Goal: Ask a question: Seek information or help from site administrators or community

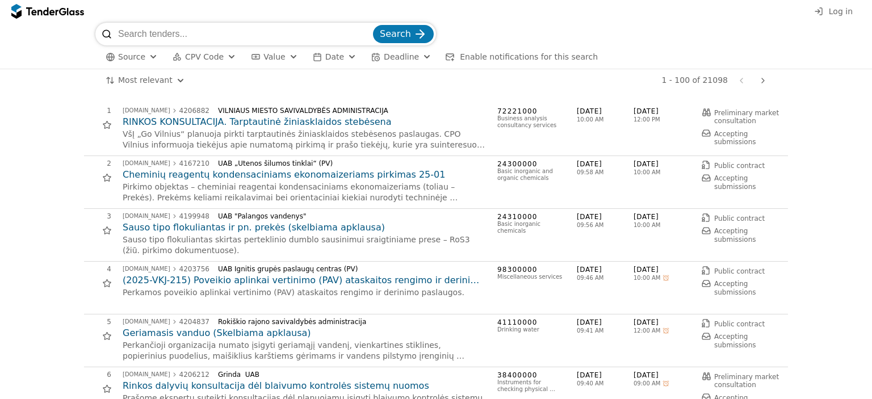
click at [198, 37] on input "search" at bounding box center [244, 34] width 253 height 23
type input "BĮ Šiuolaikinio meno centras (PV)"
click at [373, 25] on button "Search" at bounding box center [403, 34] width 61 height 18
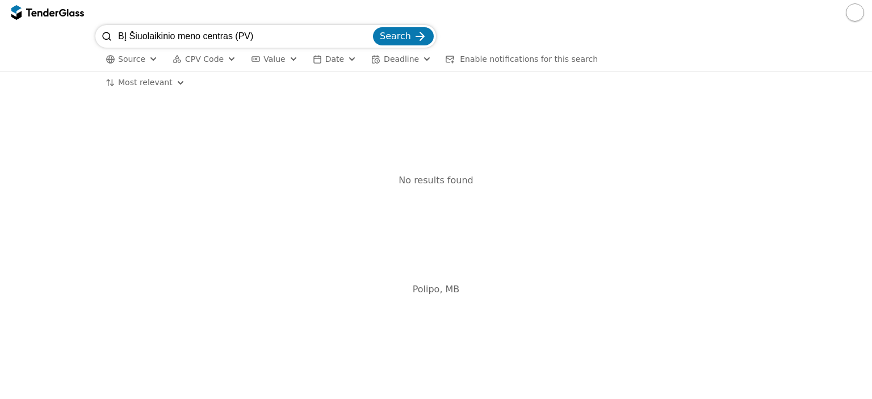
drag, startPoint x: 129, startPoint y: 33, endPoint x: 97, endPoint y: 33, distance: 32.4
click at [97, 33] on div "BĮ Šiuolaikinio meno centras (PV) Search" at bounding box center [265, 36] width 341 height 23
drag, startPoint x: 252, startPoint y: 35, endPoint x: 222, endPoint y: 41, distance: 30.2
click at [222, 41] on input "Šiuolaikinio meno centras (PV)" at bounding box center [244, 36] width 253 height 23
type input "Šiuolaikinio meno centras"
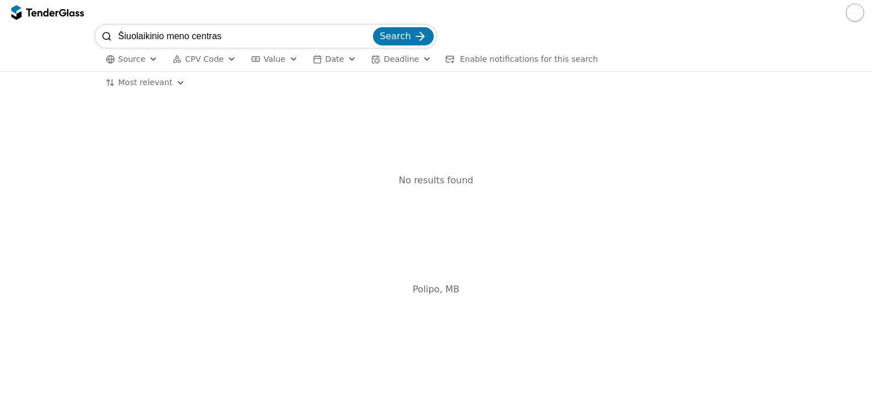
click at [373, 27] on button "Search" at bounding box center [403, 36] width 61 height 18
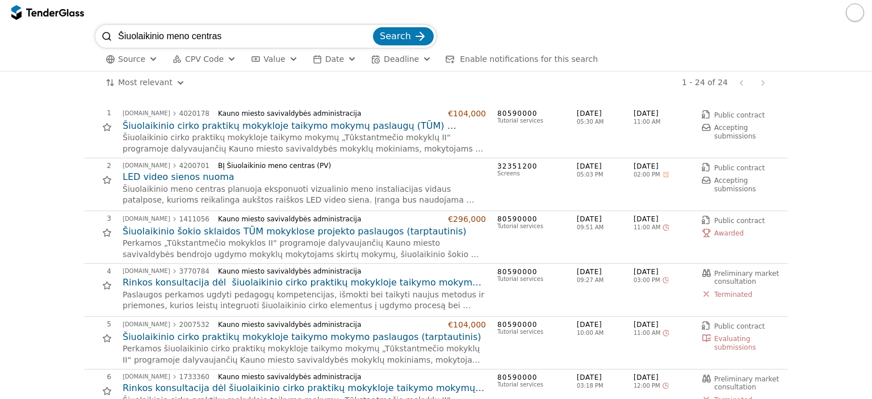
click at [174, 177] on h2 "LED video sienos nuoma" at bounding box center [304, 177] width 363 height 12
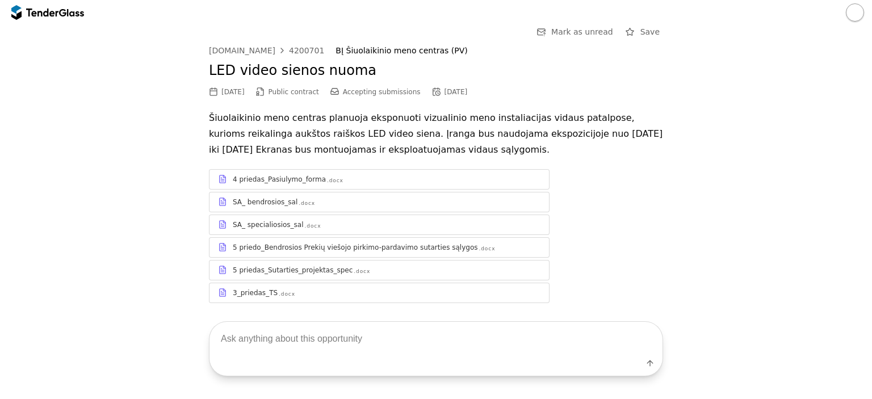
click at [375, 340] on textarea at bounding box center [435, 338] width 453 height 33
type textarea "kiek kvadratu perka? koki LED"
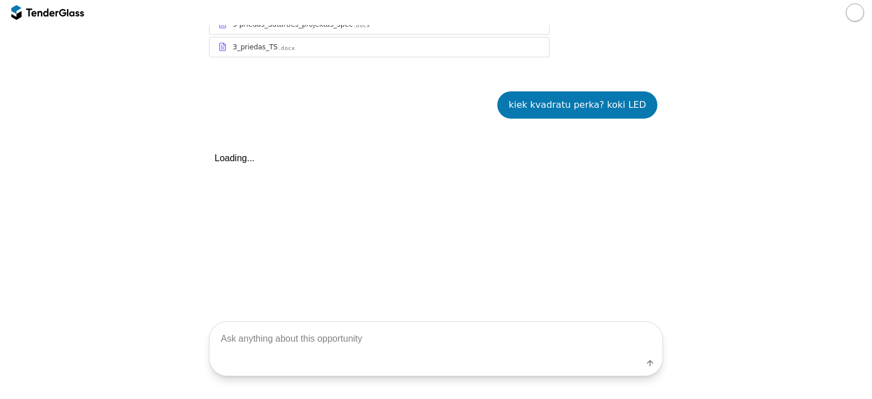
scroll to position [293, 0]
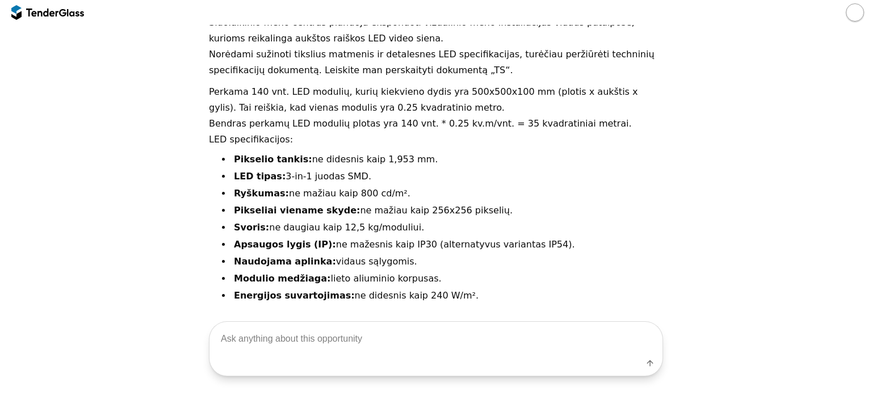
scroll to position [389, 0]
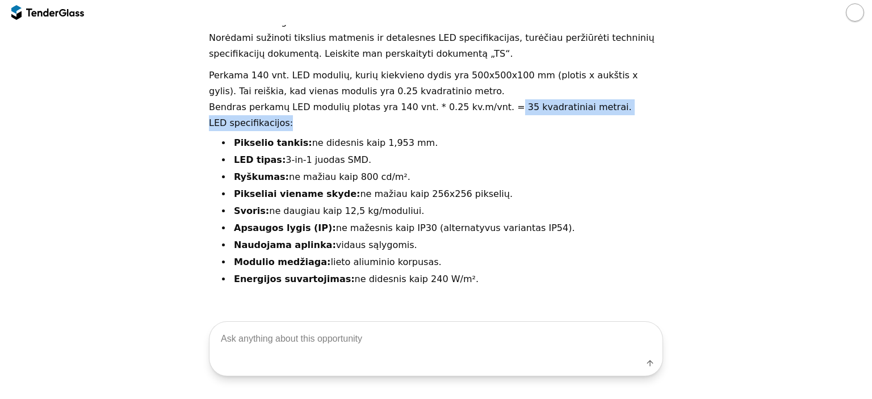
drag, startPoint x: 475, startPoint y: 106, endPoint x: 601, endPoint y: 115, distance: 126.3
click at [601, 115] on div "Perkama 140 vnt. LED modulių, kurių kiekvieno dydis yra 500x500x100 mm (plotis …" at bounding box center [436, 181] width 454 height 226
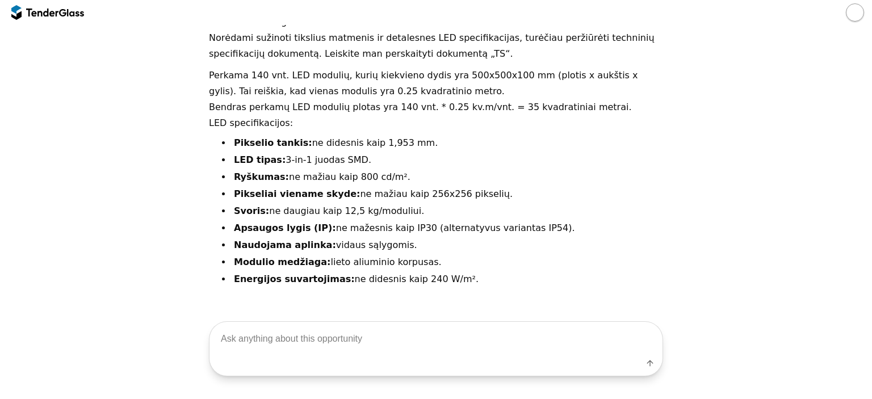
click at [345, 345] on textarea at bounding box center [435, 338] width 453 height 33
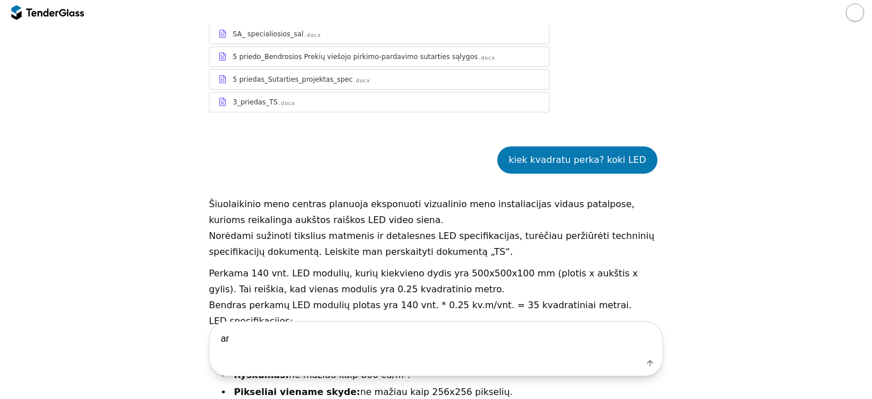
scroll to position [219, 0]
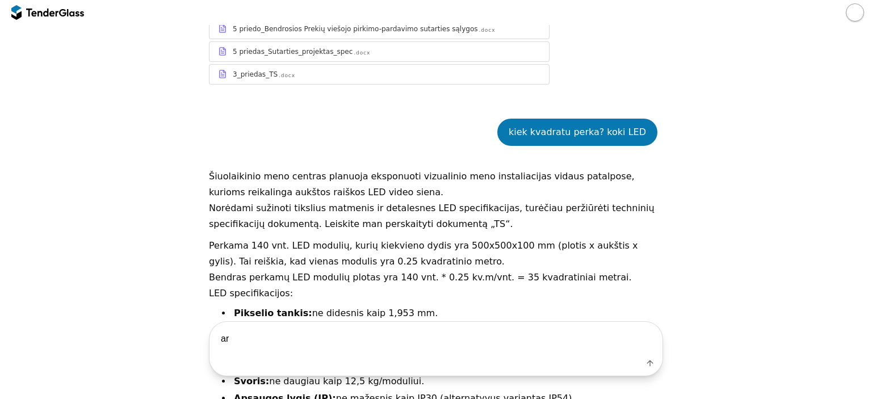
drag, startPoint x: 447, startPoint y: 282, endPoint x: 172, endPoint y: 243, distance: 278.0
click at [172, 243] on div "Go Back Mark as unread Start a new conversation Save [DOMAIN_NAME] 4200701 BĮ Š…" at bounding box center [436, 137] width 860 height 663
copy div "Perkama 140 vnt. LED modulių, kurių kiekvieno dydis yra 500x500x100 mm (plotis …"
click at [328, 343] on textarea "ar" at bounding box center [435, 338] width 453 height 33
type textarea "ar yra kaina maximali"
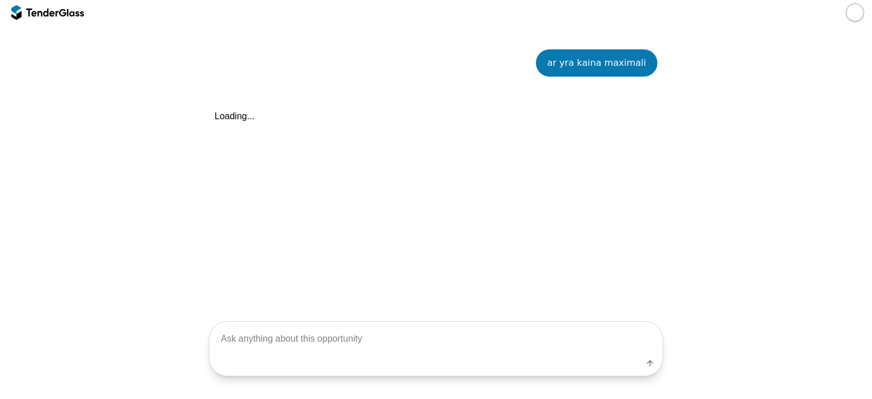
scroll to position [666, 0]
